Goal: Task Accomplishment & Management: Use online tool/utility

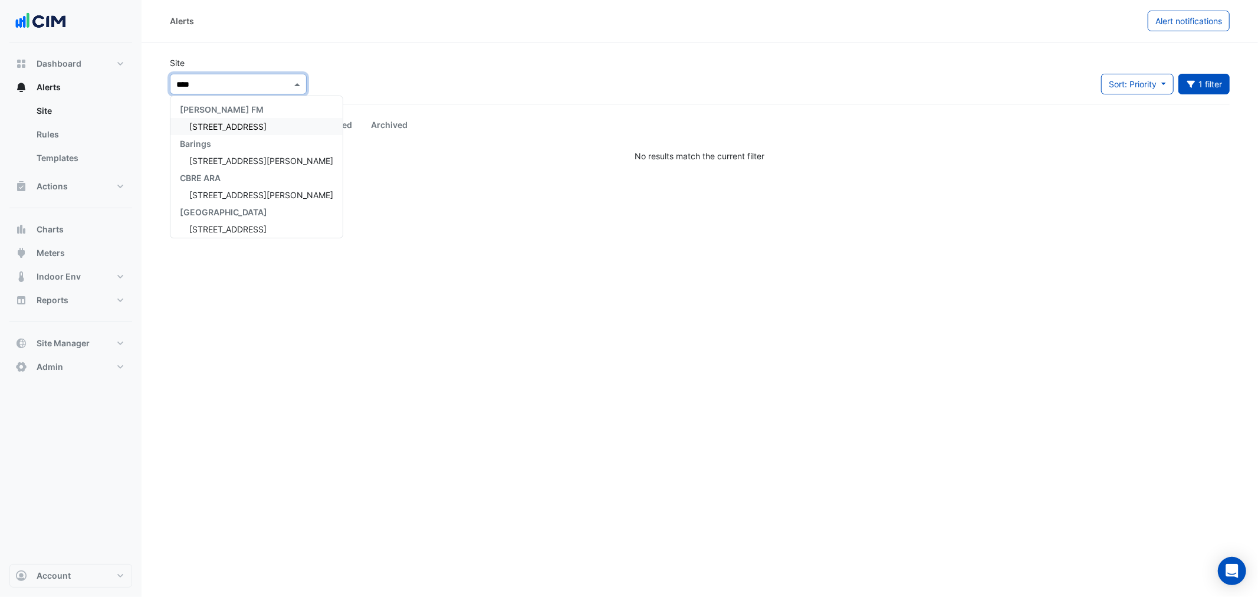
type input "*****"
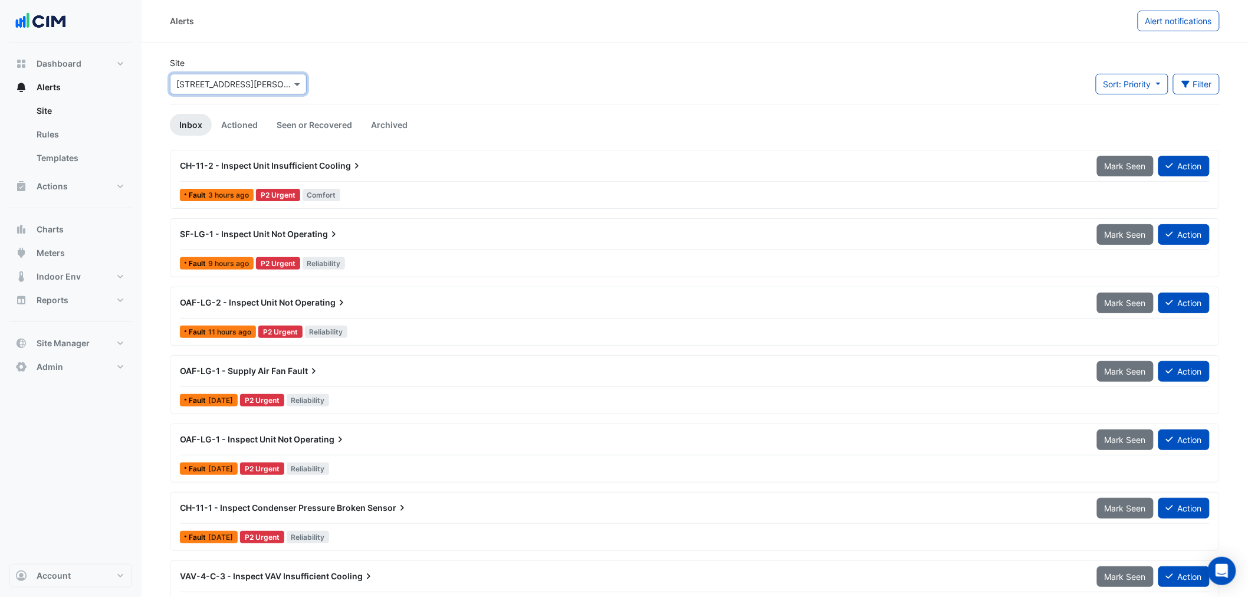
click at [296, 163] on span "CH-11-2 - Inspect Unit Insufficient" at bounding box center [248, 165] width 137 height 10
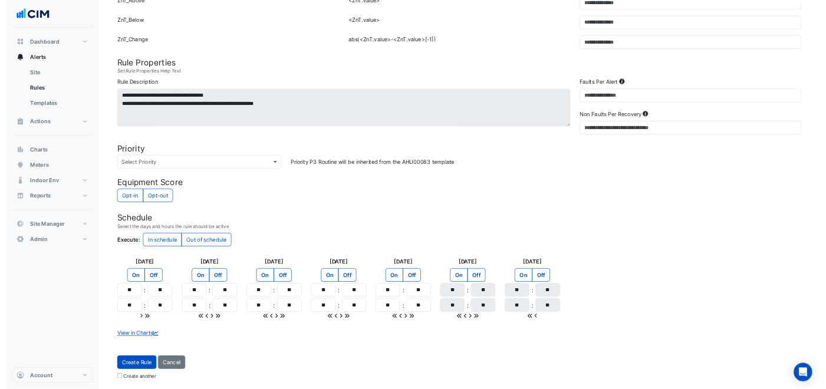
scroll to position [398, 0]
